Goal: Answer question/provide support: Share knowledge or assist other users

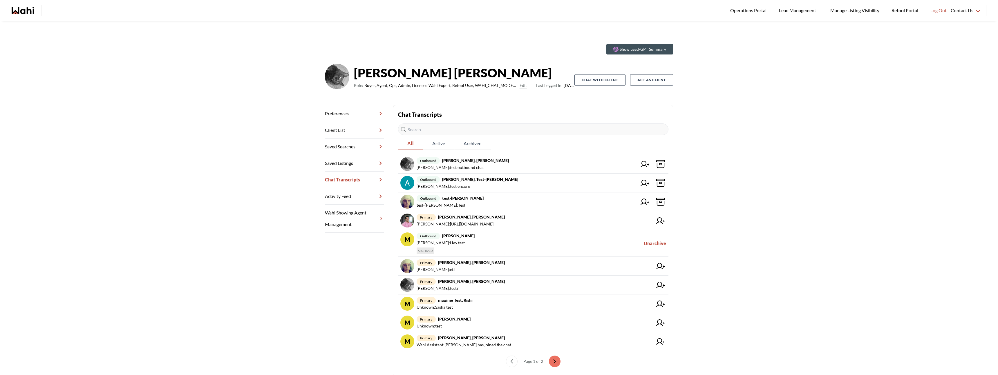
scroll to position [21, 0]
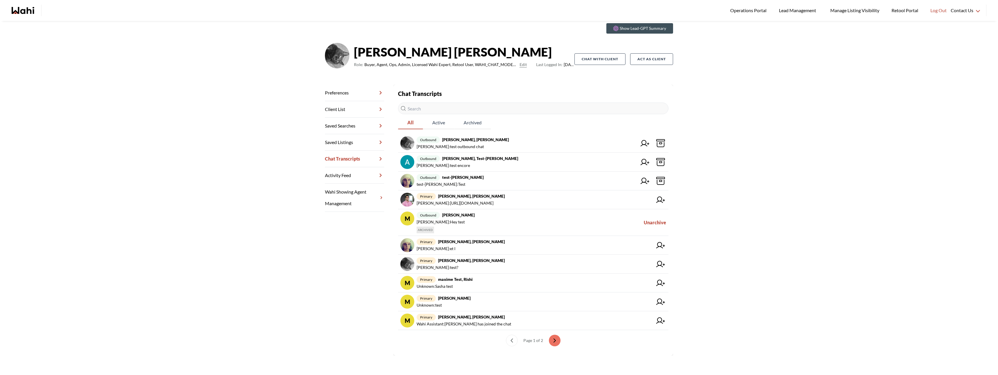
click at [278, 93] on div "Show Lead-GPT Summary [PERSON_NAME] Role: Buyer, Agent, Ops, Admin, Licensed Wa…" at bounding box center [499, 187] width 998 height 375
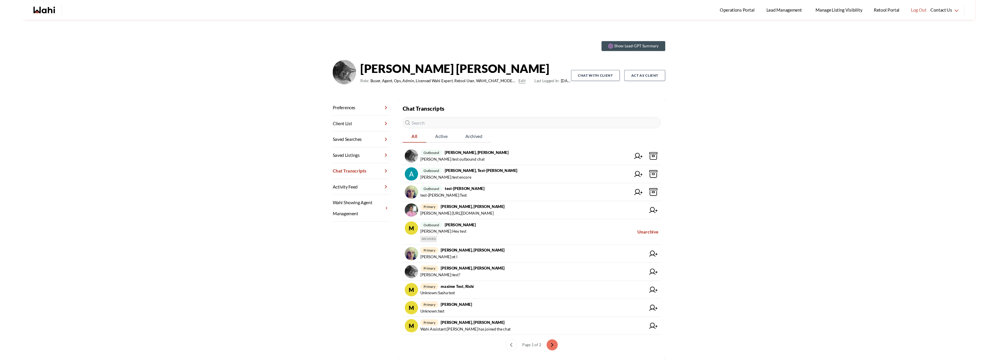
scroll to position [0, 0]
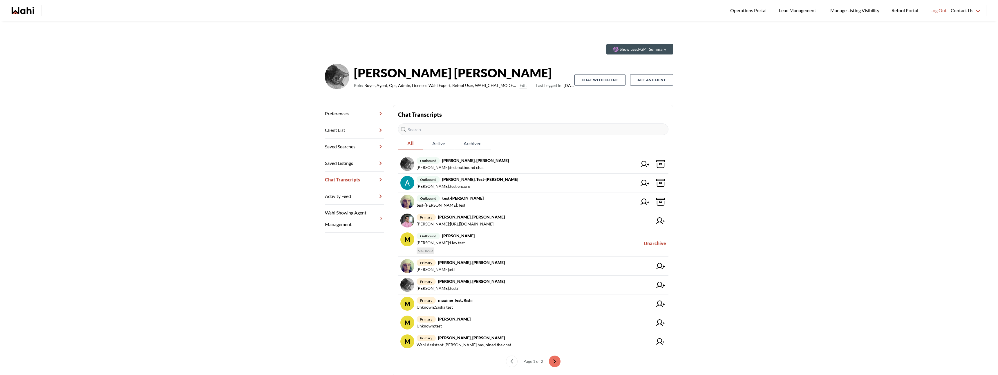
click at [220, 76] on div "Show Lead-GPT Summary [PERSON_NAME] Role: Buyer, Agent, Ops, Admin, Licensed Wa…" at bounding box center [499, 208] width 998 height 375
click at [245, 86] on div "Show Lead-GPT Summary [PERSON_NAME] Role: Buyer, Agent, Ops, Admin, Licensed Wa…" at bounding box center [499, 208] width 998 height 375
click at [736, 206] on div "Show Lead-GPT Summary [PERSON_NAME] Role: Buyer, Agent, Ops, Admin, Licensed Wa…" at bounding box center [499, 208] width 998 height 375
click at [729, 185] on div "Show Lead-GPT Summary [PERSON_NAME] Role: Buyer, Agent, Ops, Admin, Licensed Wa…" at bounding box center [499, 208] width 998 height 375
click at [469, 44] on section "Show Lead-GPT Summary" at bounding box center [499, 49] width 348 height 10
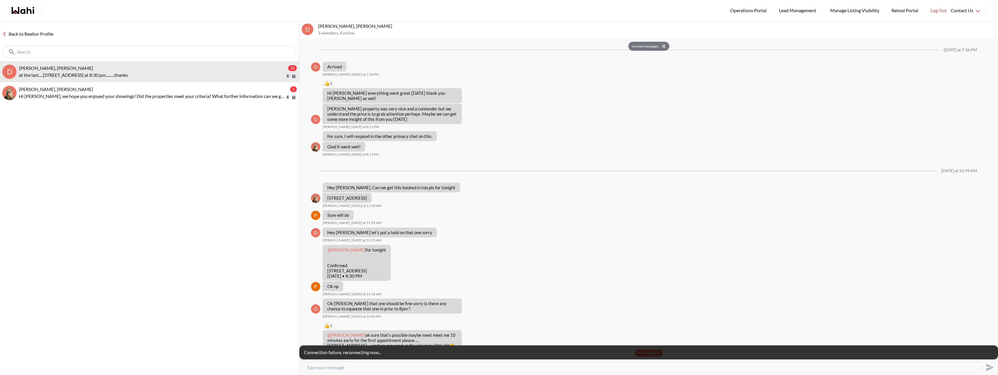
scroll to position [316, 0]
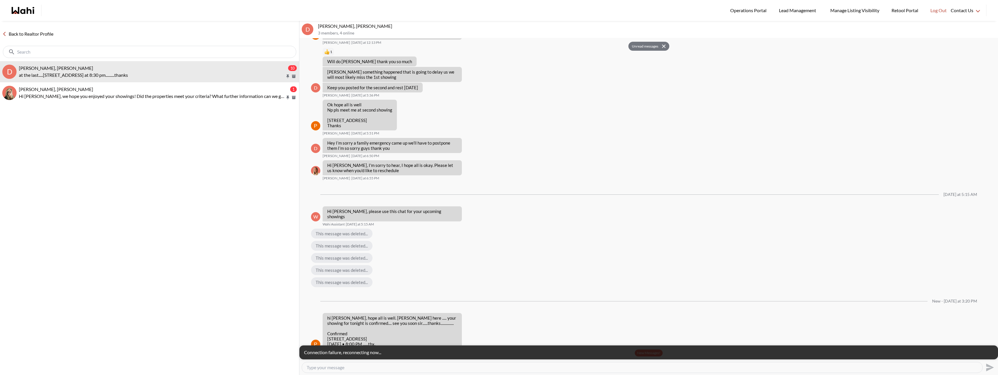
click at [44, 29] on div "Back to Realtor Profile" at bounding box center [149, 41] width 299 height 40
click at [43, 34] on link "Back to Realtor Profile" at bounding box center [28, 34] width 56 height 8
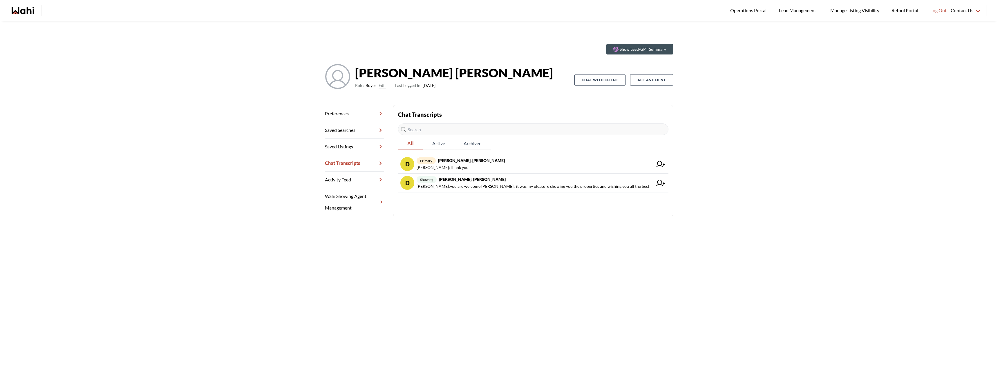
click at [244, 90] on div "Show Lead-GPT Summary David Rodriguez Role: Buyer Edit Last Logged In: 3 days a…" at bounding box center [499, 208] width 998 height 375
click at [236, 106] on div "Show Lead-GPT Summary David Rodriguez Role: Buyer Edit Last Logged In: 3 days a…" at bounding box center [499, 208] width 998 height 375
